Goal: Information Seeking & Learning: Check status

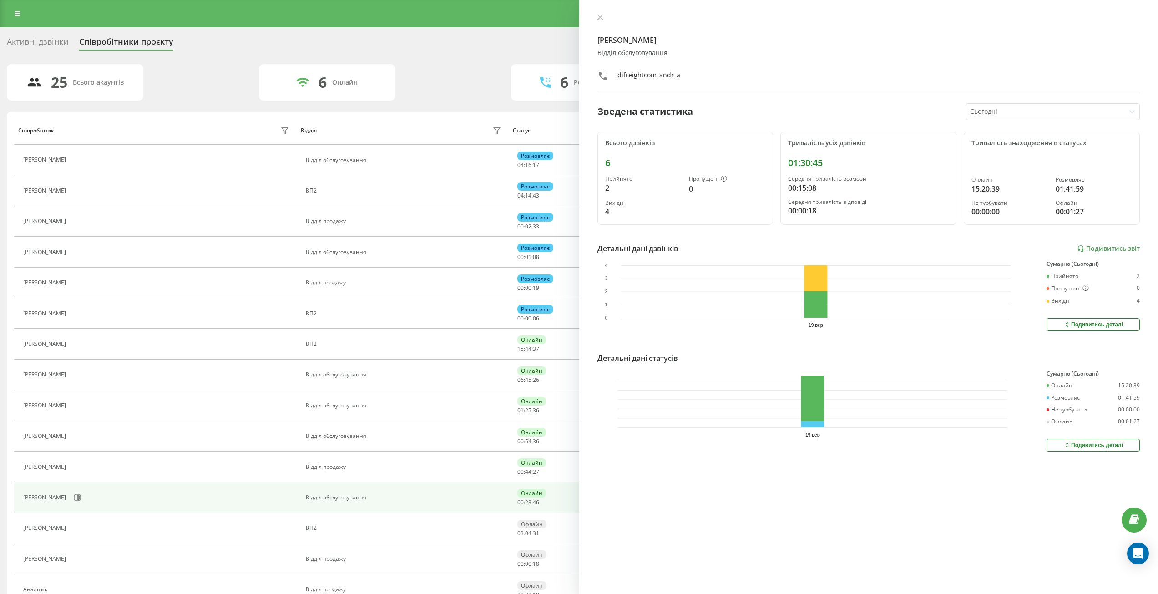
click at [60, 40] on div "Активні дзвінки" at bounding box center [37, 44] width 61 height 14
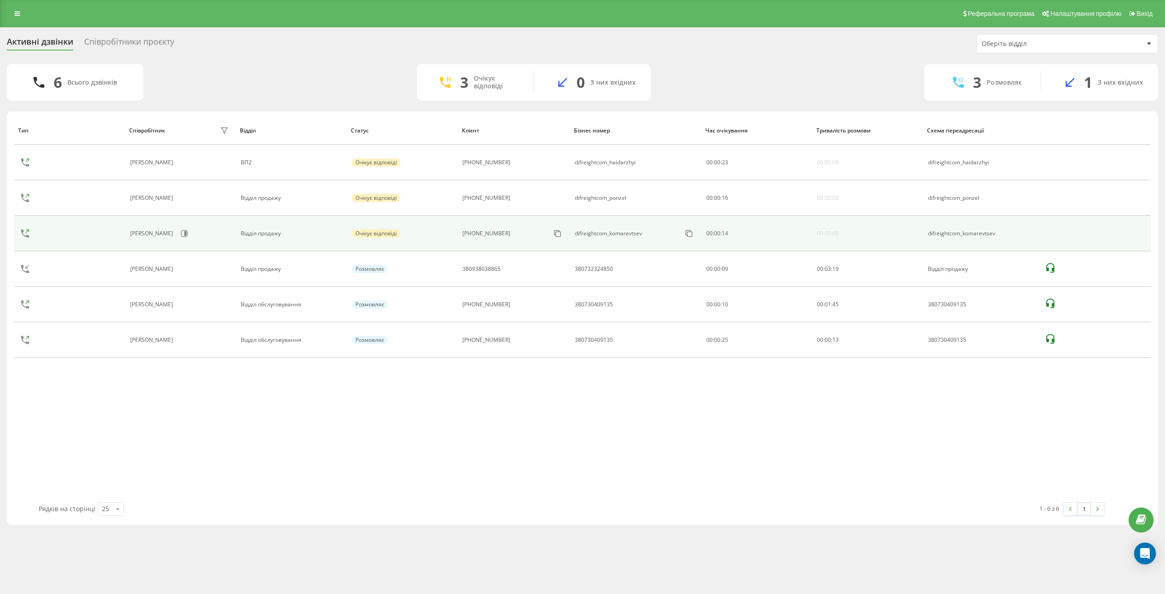
click at [521, 238] on div "[PHONE_NUMBER]" at bounding box center [513, 233] width 102 height 15
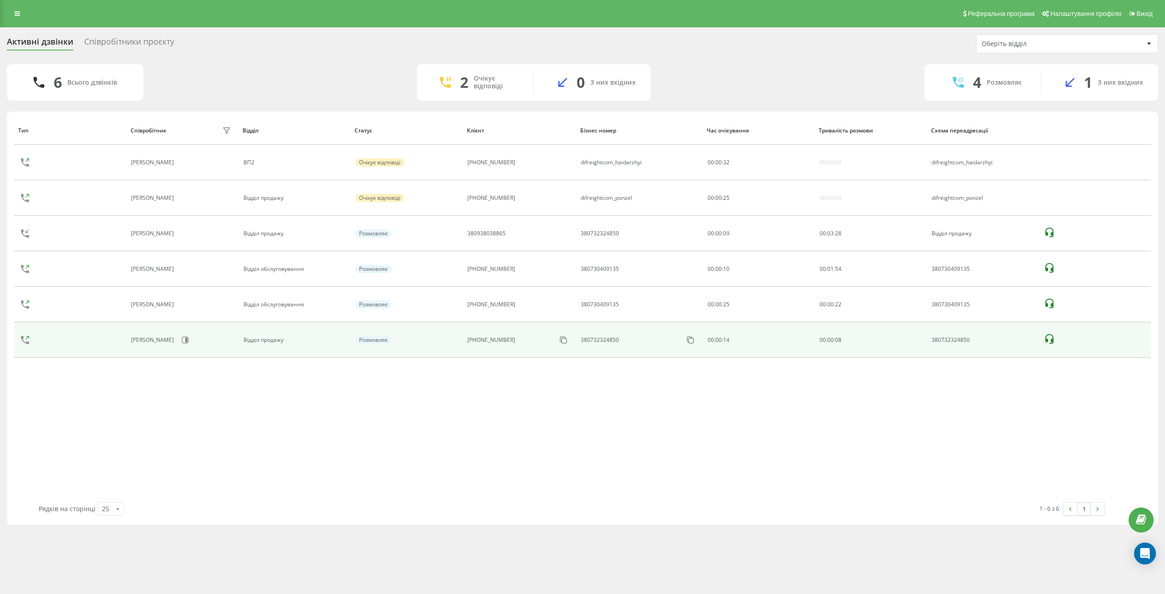
click at [24, 340] on icon at bounding box center [25, 340] width 22 height 22
click at [30, 338] on icon at bounding box center [25, 340] width 22 height 22
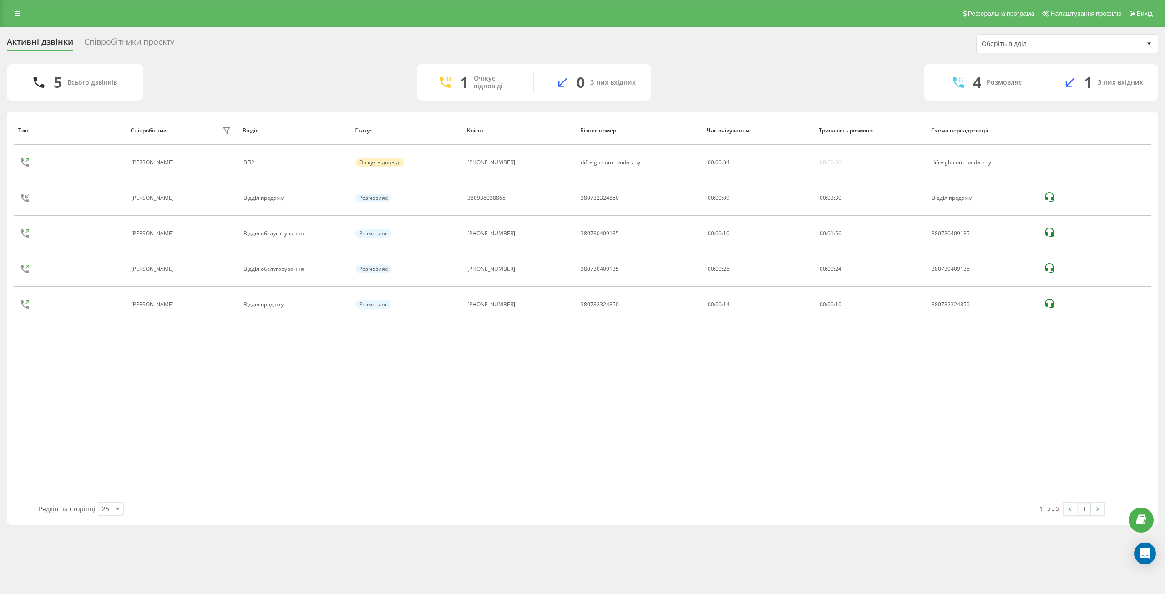
click at [91, 33] on div "Активні дзвінки Співробітники проєкту Оберіть відділ 5 Всього дзвінків 1 Очікує…" at bounding box center [582, 279] width 1165 height 504
click at [102, 44] on div "Співробітники проєкту" at bounding box center [129, 44] width 90 height 14
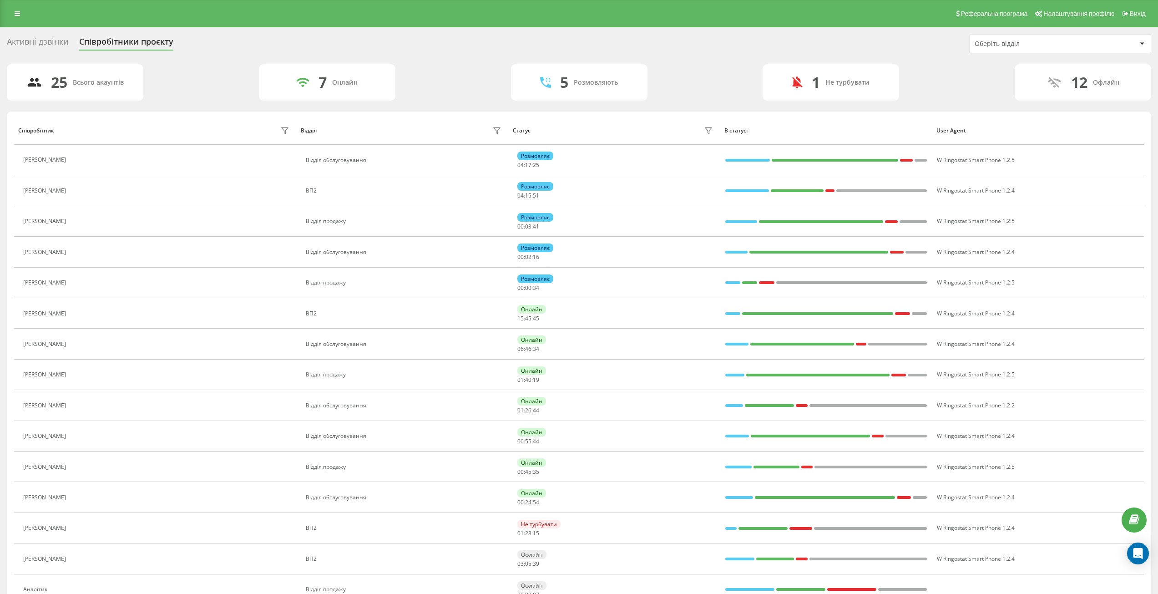
click at [32, 42] on div "Активні дзвінки" at bounding box center [37, 44] width 61 height 14
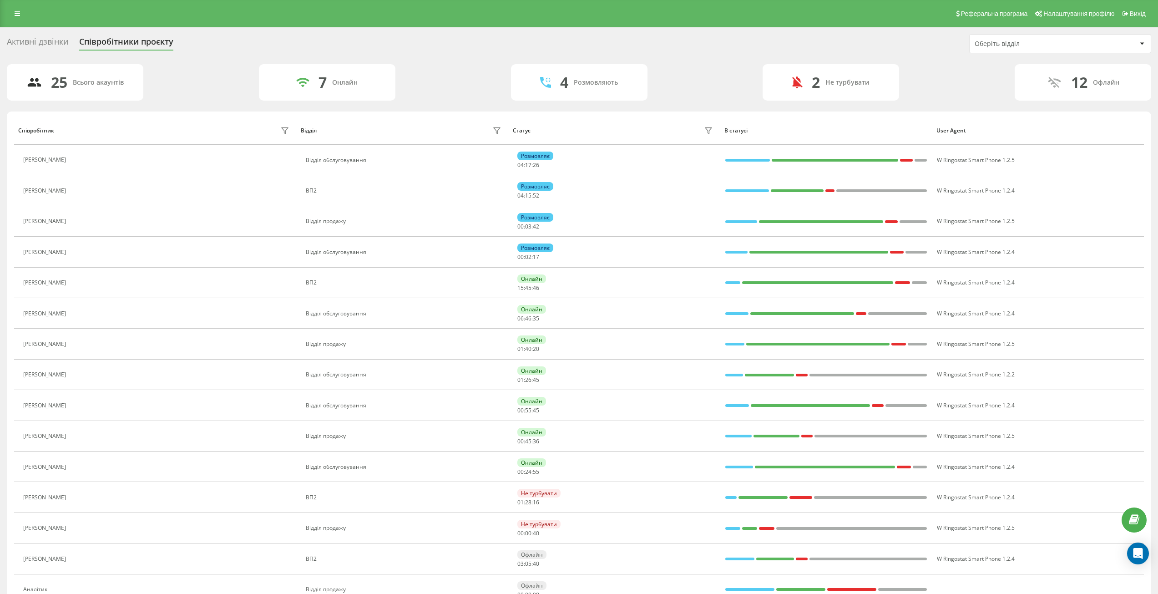
click at [46, 28] on div "Активні дзвінки Співробітники проєкту Оберіть відділ 25 Всього акаунтів 7 Онлай…" at bounding box center [579, 486] width 1158 height 918
click at [41, 42] on div "Активні дзвінки" at bounding box center [37, 44] width 61 height 14
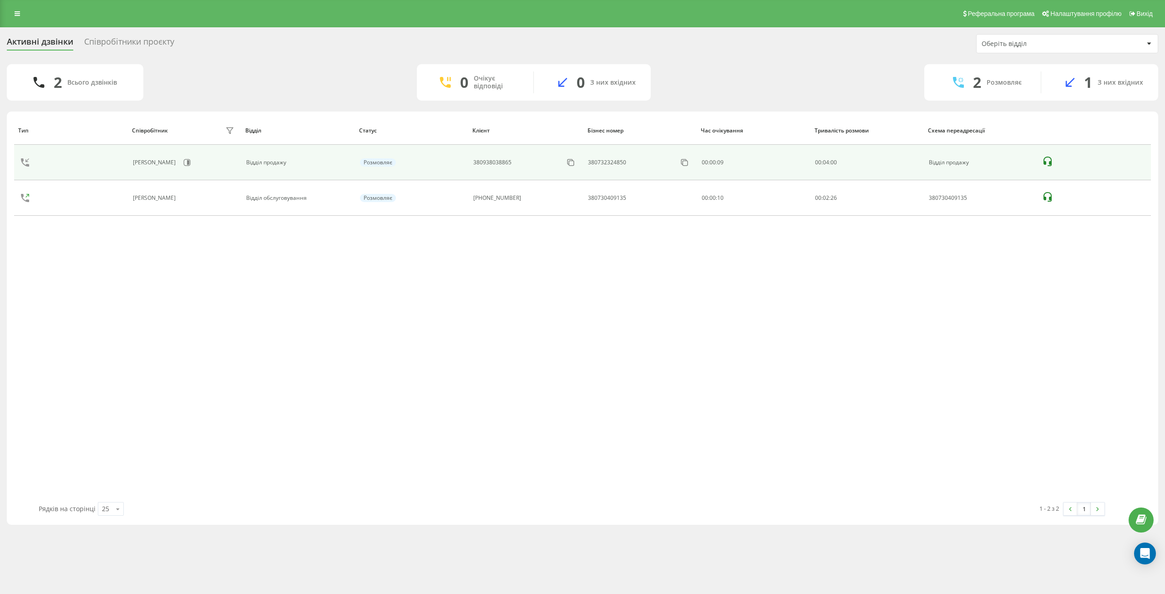
click at [137, 163] on div "[PERSON_NAME]" at bounding box center [155, 162] width 45 height 6
click at [386, 164] on div "Розмовляє" at bounding box center [378, 162] width 36 height 8
click at [1049, 162] on icon at bounding box center [1047, 162] width 8 height 10
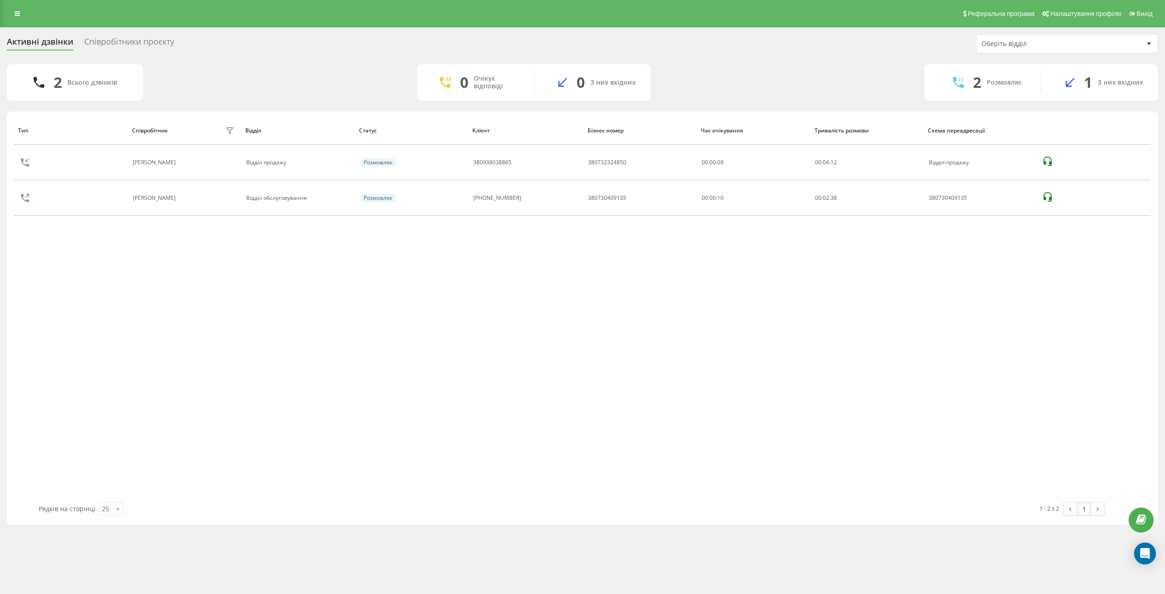
click at [258, 329] on div "Тип Співробітник фільтру Відділ Статус Клієнт Бізнес номер Час очікування Трива…" at bounding box center [582, 309] width 1136 height 386
click at [171, 415] on div "Тип Співробітник фільтру Відділ Статус Клієнт Бізнес номер Час очікування Трива…" at bounding box center [582, 309] width 1136 height 386
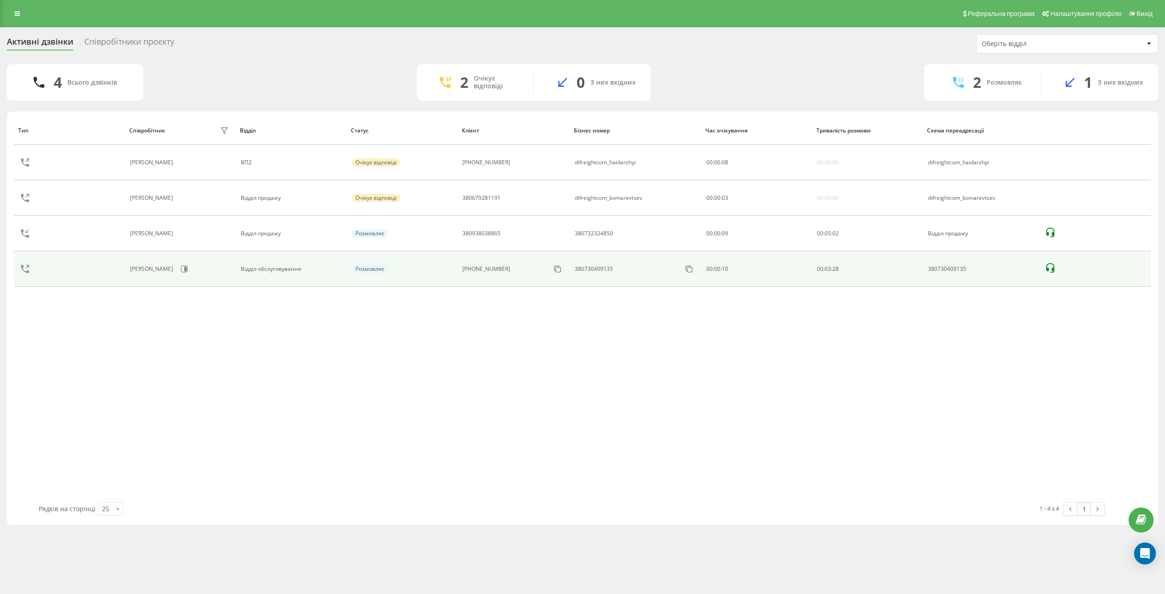
click at [25, 269] on icon at bounding box center [25, 269] width 22 height 22
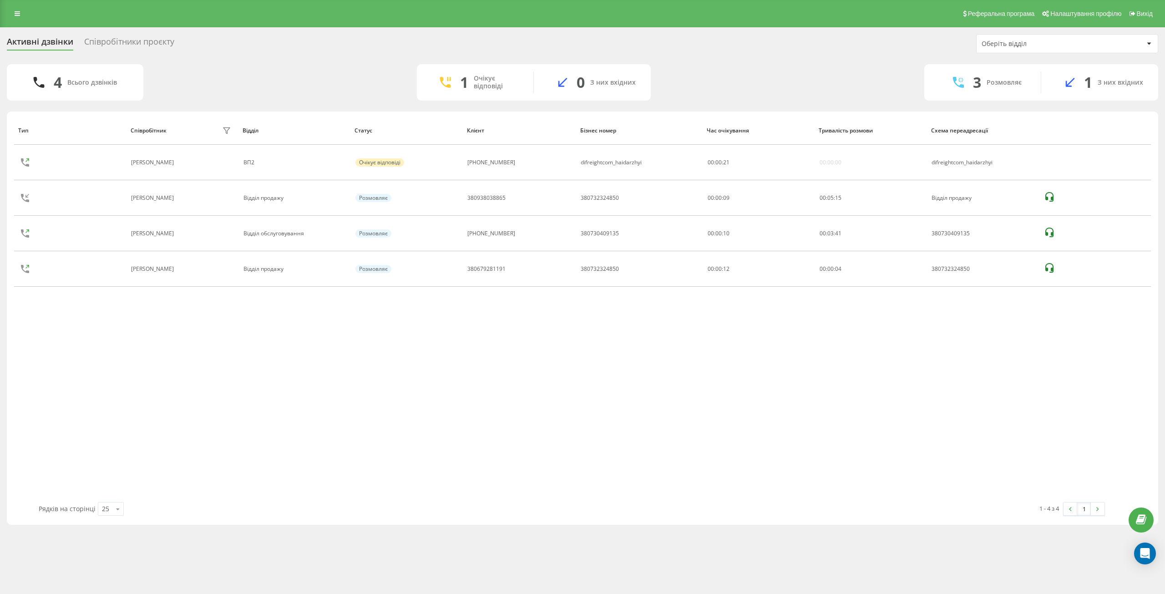
click at [34, 400] on div "Тип Співробітник фільтру Відділ Статус Клієнт Бізнес номер Час очікування Трива…" at bounding box center [582, 309] width 1136 height 386
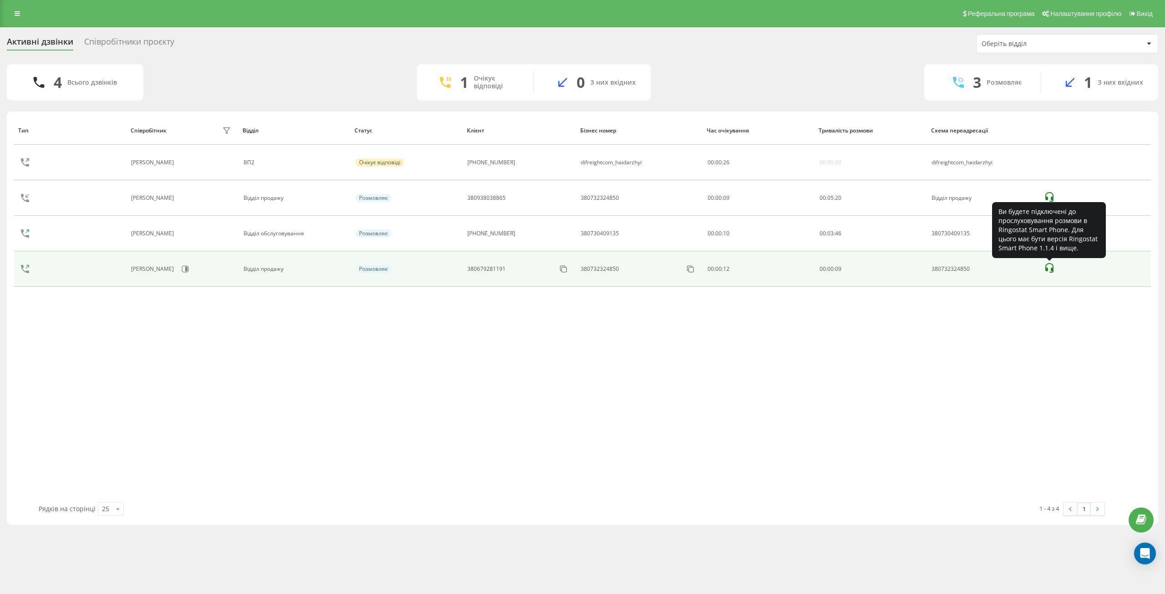
click at [1046, 271] on body "[DOMAIN_NAME] Проекти [DOMAIN_NAME] Дашборд Центр звернень Журнал дзвінків Журн…" at bounding box center [582, 297] width 1165 height 594
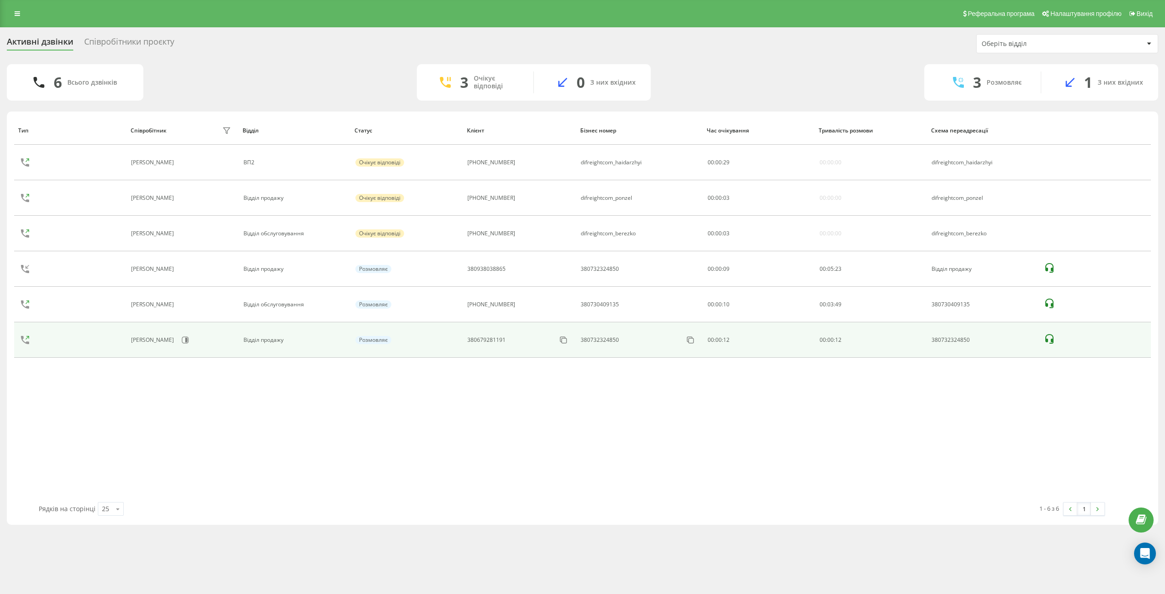
click at [1047, 339] on icon at bounding box center [1049, 339] width 8 height 10
